Goal: Find specific page/section: Find specific page/section

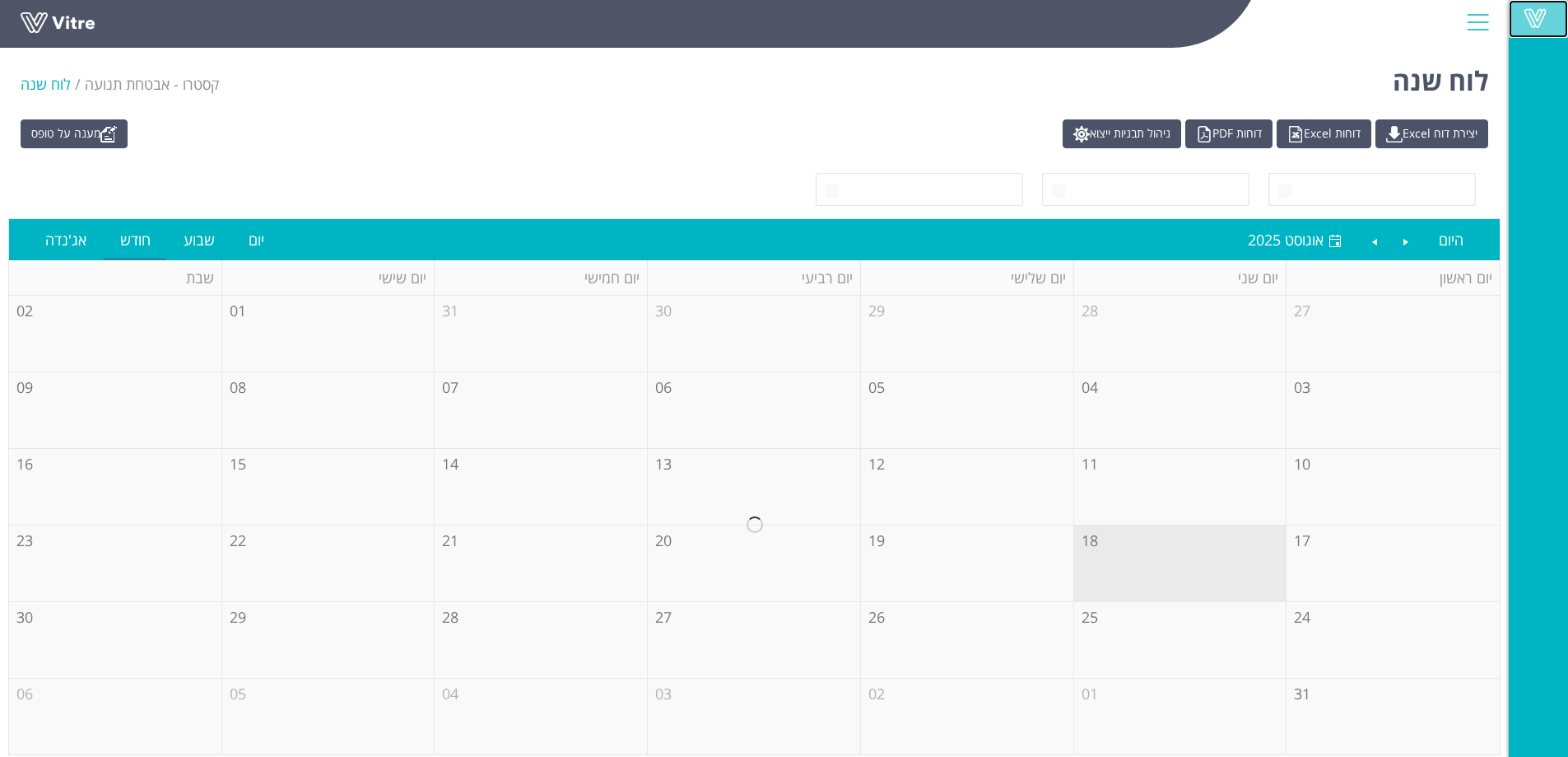
click at [1537, 20] on span at bounding box center [1535, 18] width 42 height 19
click at [1534, 20] on span at bounding box center [1535, 18] width 42 height 19
click at [1556, 12] on link "Vitre" at bounding box center [1538, 18] width 59 height 38
click at [1532, 19] on span at bounding box center [1535, 18] width 42 height 19
click at [1532, 27] on span at bounding box center [1535, 18] width 42 height 19
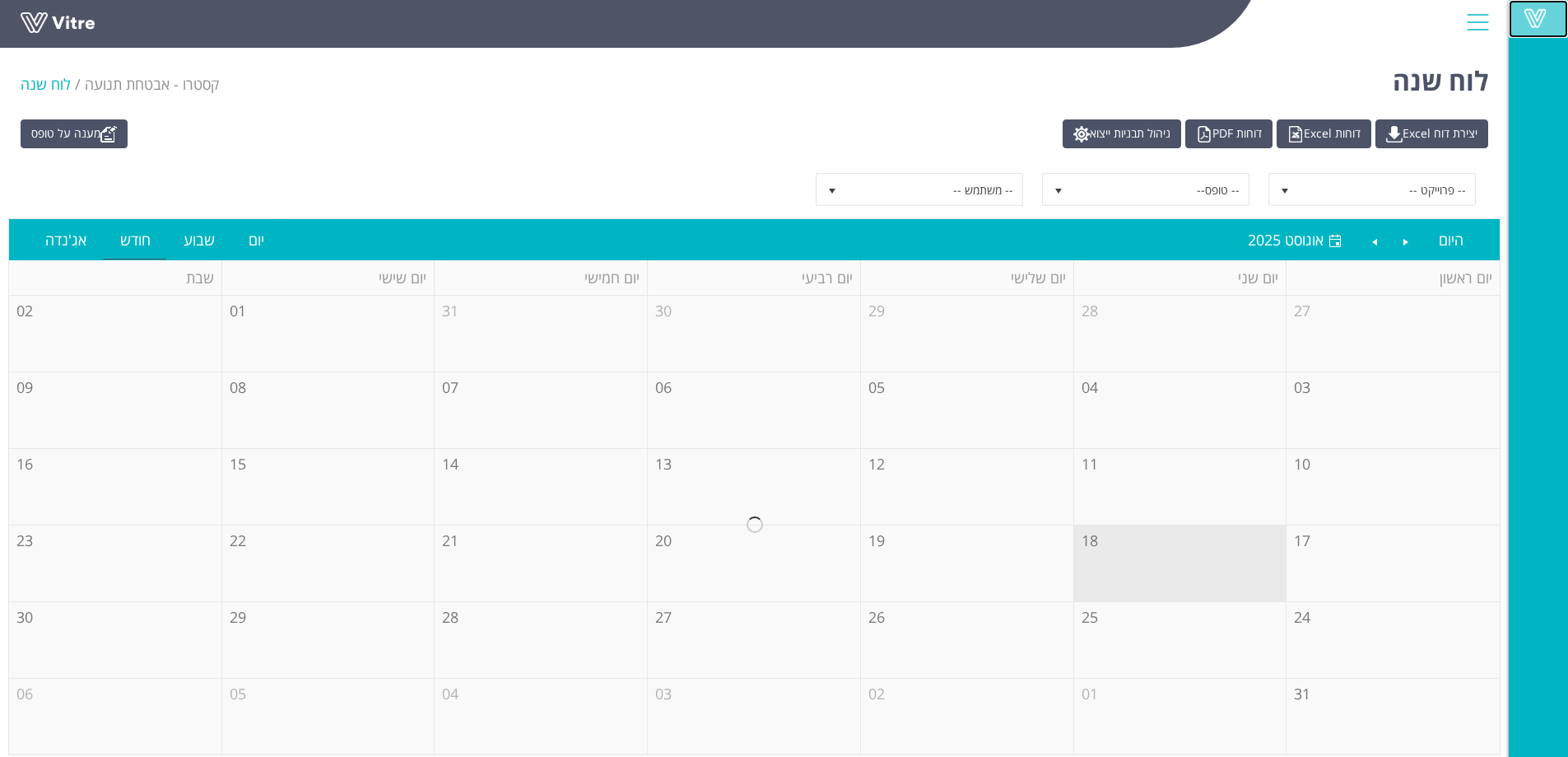
click at [1533, 19] on span at bounding box center [1535, 18] width 42 height 19
click at [1535, 4] on link "Vitre" at bounding box center [1538, 18] width 59 height 38
click at [1535, 15] on span at bounding box center [1535, 18] width 42 height 19
